Goal: Download file/media

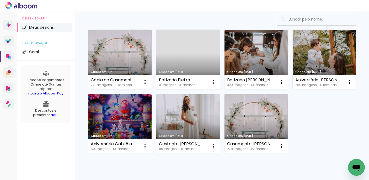
scroll to position [38, 0]
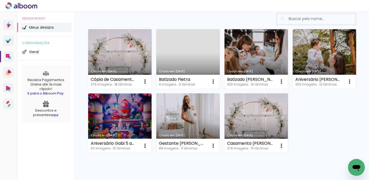
click at [263, 50] on link "Criado em [DATE]" at bounding box center [257, 58] width 64 height 59
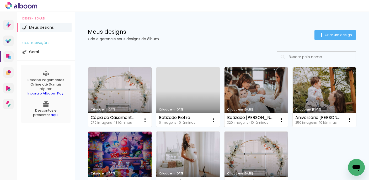
click at [258, 91] on link "Criado em [DATE]" at bounding box center [257, 96] width 64 height 59
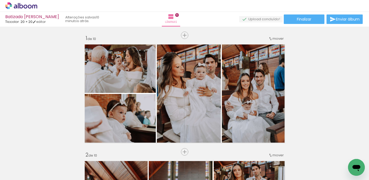
scroll to position [0, 5974]
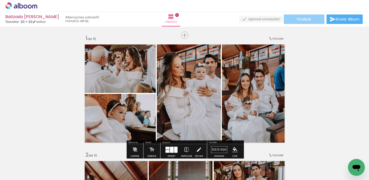
click at [301, 21] on span "Finalizar" at bounding box center [304, 19] width 14 height 4
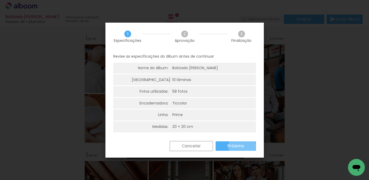
click at [0, 0] on slot "Próximo" at bounding box center [0, 0] width 0 height 0
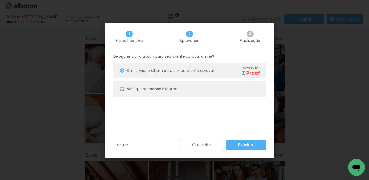
click at [163, 91] on paper-radio-button "Não, quero apenas exportar" at bounding box center [189, 89] width 153 height 16
type paper-radio-button "on"
click at [0, 0] on slot "Próximo" at bounding box center [0, 0] width 0 height 0
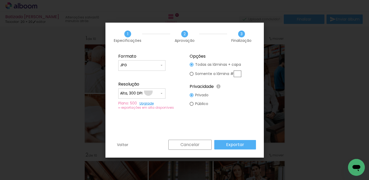
click at [149, 91] on input "Alta, 300 DPI" at bounding box center [139, 93] width 39 height 5
click at [149, 103] on paper-item "Baixa" at bounding box center [141, 103] width 47 height 11
type input "Baixa"
click at [0, 0] on slot "Exportar" at bounding box center [0, 0] width 0 height 0
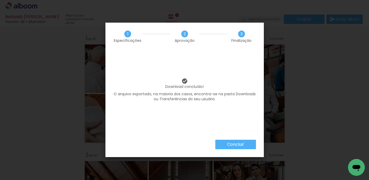
click at [0, 0] on slot "Concluir" at bounding box center [0, 0] width 0 height 0
